Goal: Task Accomplishment & Management: Use online tool/utility

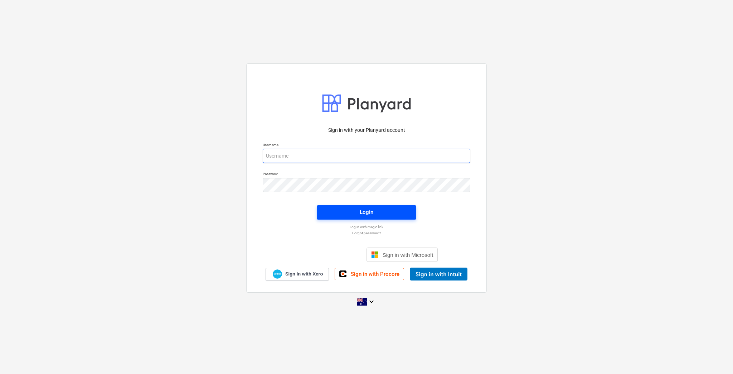
type input "[EMAIL_ADDRESS][DOMAIN_NAME]"
click at [381, 213] on span "Login" at bounding box center [366, 211] width 82 height 9
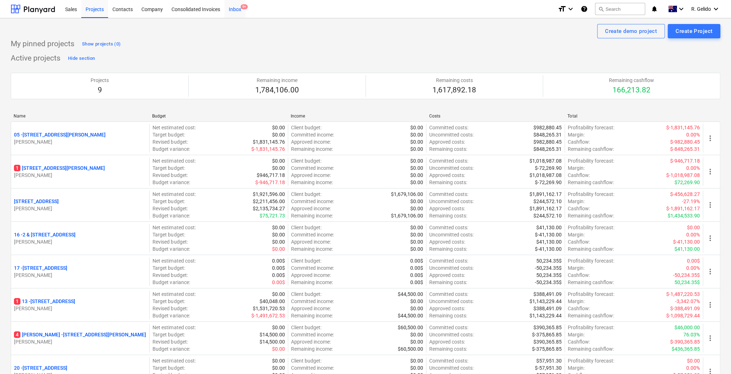
click at [238, 8] on div "Inbox 9+" at bounding box center [234, 9] width 21 height 18
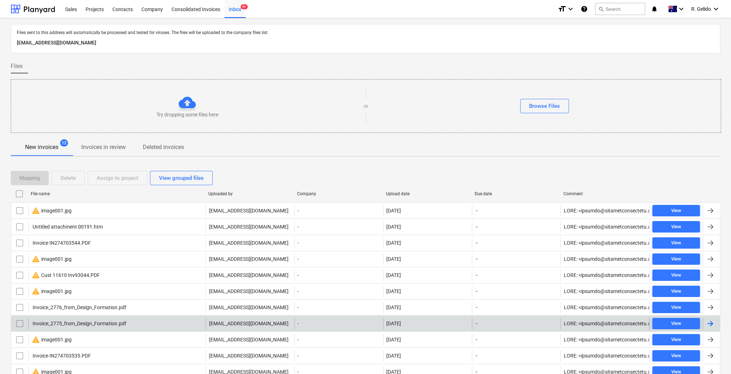
scroll to position [46, 0]
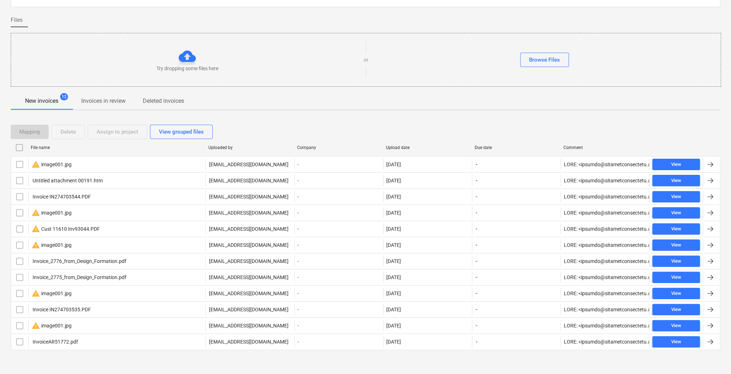
click at [147, 363] on div "Files sent to this address will automatically be processed and tested for virus…" at bounding box center [365, 173] width 731 height 403
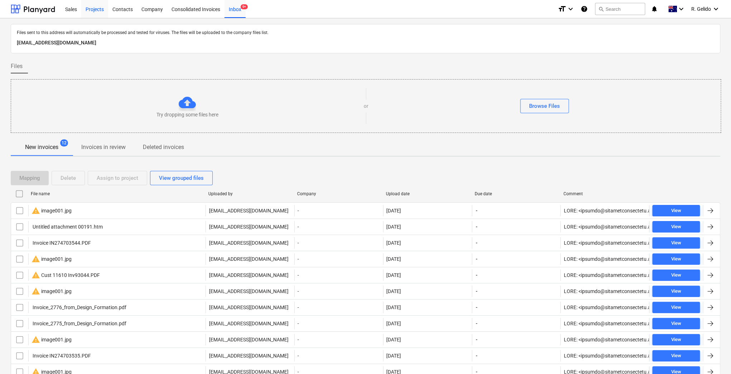
click at [92, 14] on div "Projects" at bounding box center [94, 9] width 27 height 18
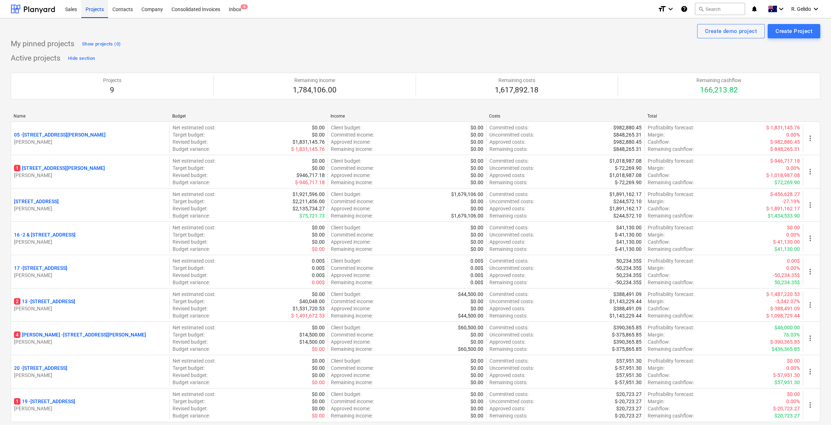
click at [91, 10] on div "Projects" at bounding box center [94, 9] width 27 height 18
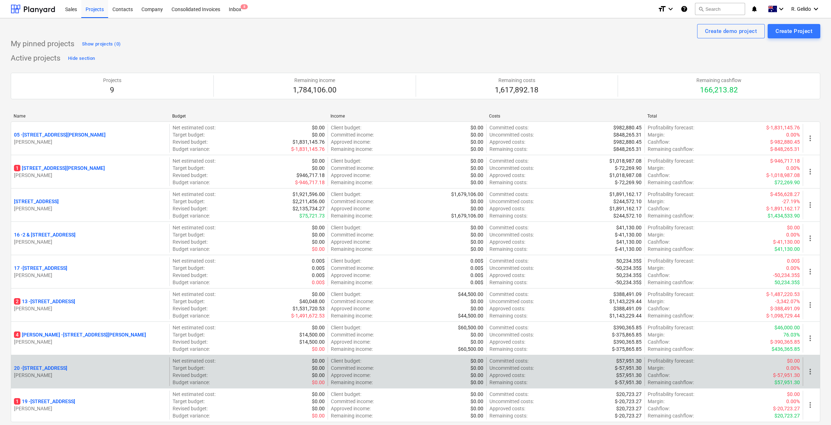
scroll to position [54, 0]
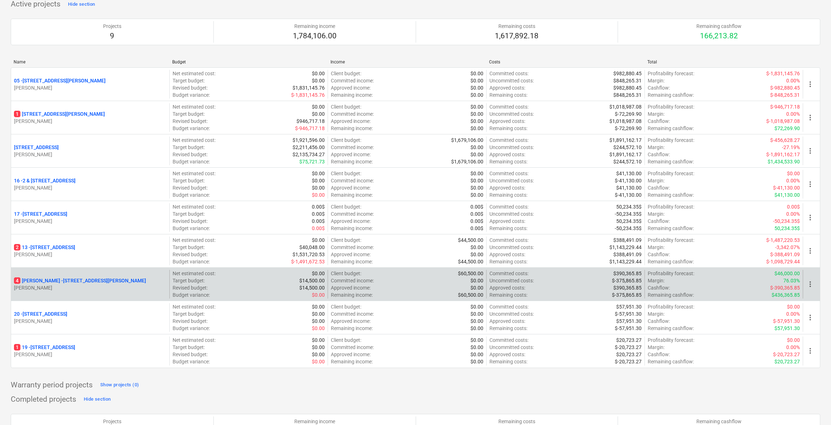
click at [46, 277] on p "[STREET_ADDRESS][PERSON_NAME][PERSON_NAME]" at bounding box center [80, 280] width 132 height 7
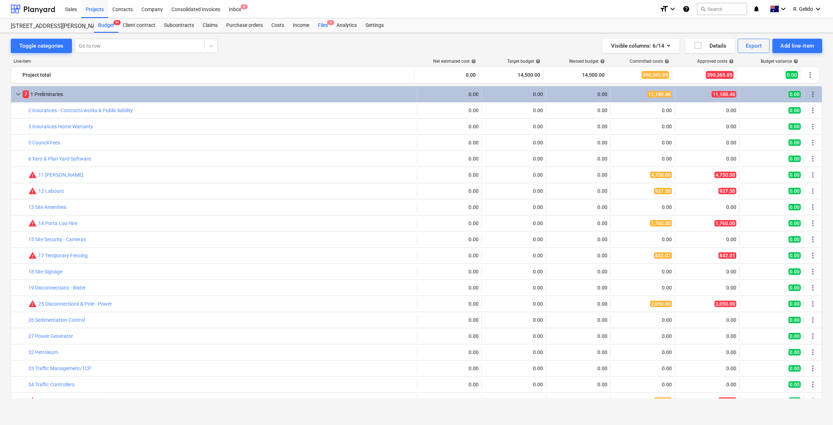
click at [317, 21] on div "Files 4" at bounding box center [323, 25] width 19 height 14
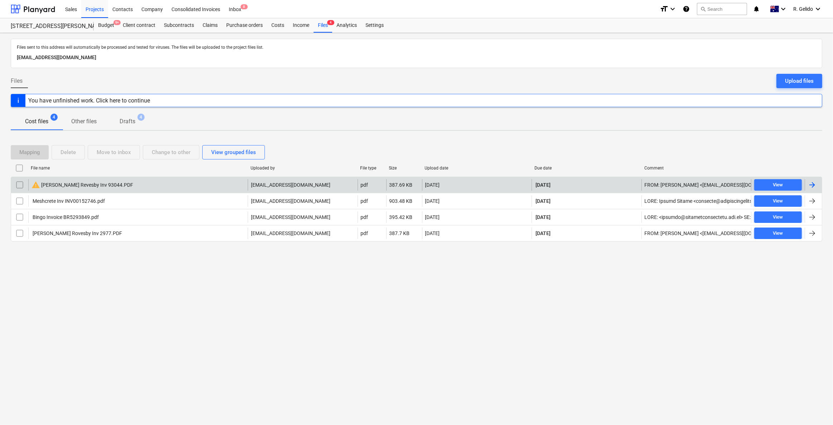
click at [108, 189] on div "warning [PERSON_NAME] Revesby Inv 93044.PDF" at bounding box center [137, 184] width 219 height 11
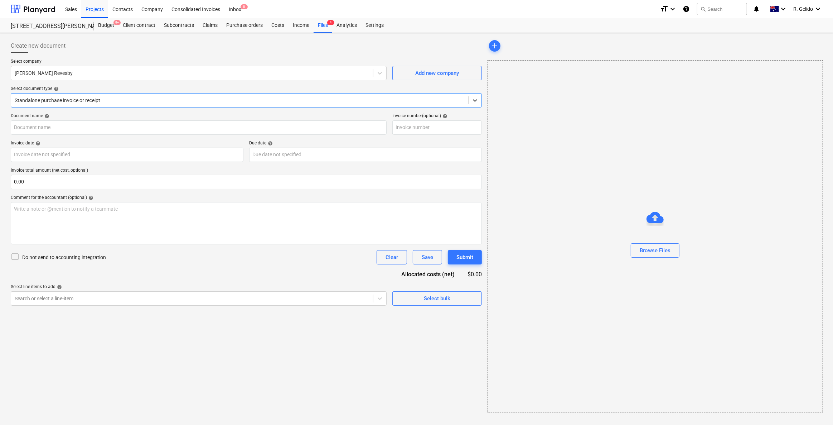
type input "93044"
type input "[DATE]"
